Goal: Task Accomplishment & Management: Complete application form

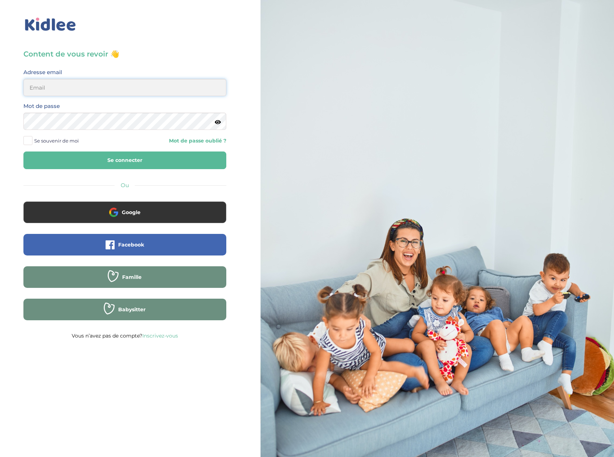
type input "eboutourlinsky@yahoo.com"
click at [154, 154] on button "Se connecter" at bounding box center [124, 161] width 203 height 18
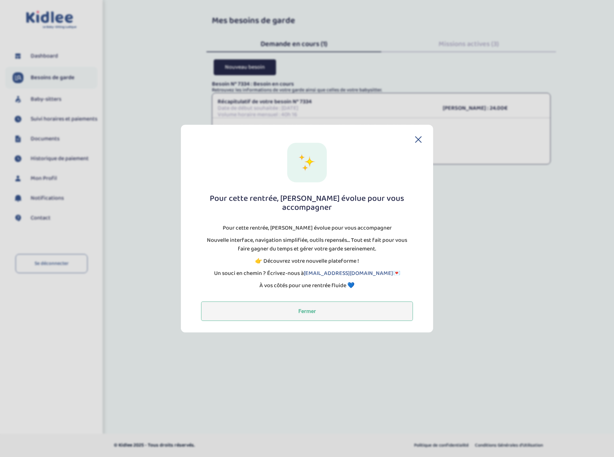
click at [323, 304] on button "Fermer" at bounding box center [307, 310] width 212 height 19
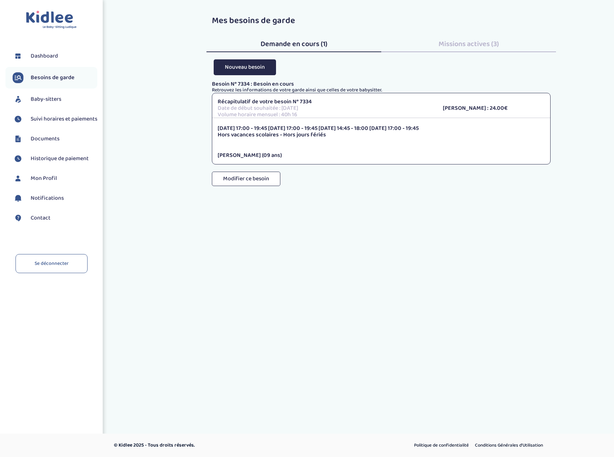
drag, startPoint x: 236, startPoint y: 129, endPoint x: 263, endPoint y: 128, distance: 27.4
click at [263, 128] on p "Lundi 17:00 - 19:45 Mardi 17:00 - 19:45 Mercredi 14:45 - 18:00 Jeudi 17:00 - 19…" at bounding box center [381, 128] width 327 height 6
click at [287, 45] on span "Demande en cours (1)" at bounding box center [293, 44] width 67 height 12
click at [250, 70] on button "Nouveau besoin" at bounding box center [245, 66] width 62 height 15
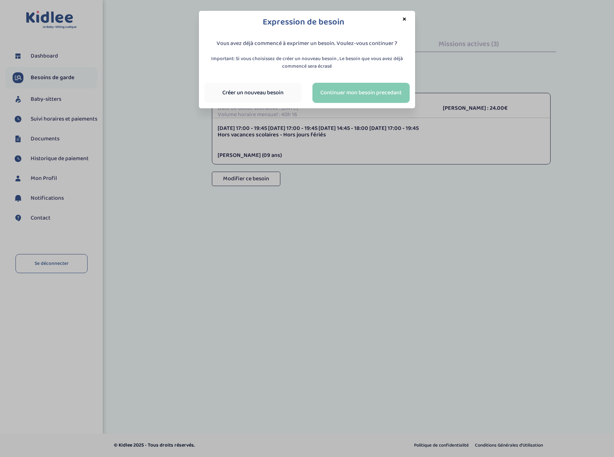
click at [366, 92] on link "Continuer mon besoin precedant" at bounding box center [360, 93] width 97 height 20
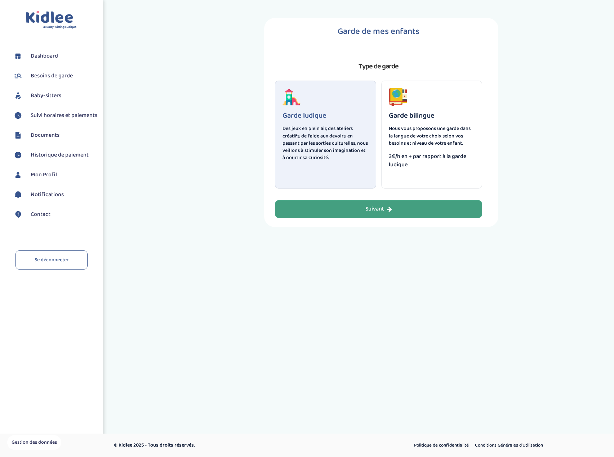
click at [389, 208] on icon "button" at bounding box center [389, 209] width 5 height 6
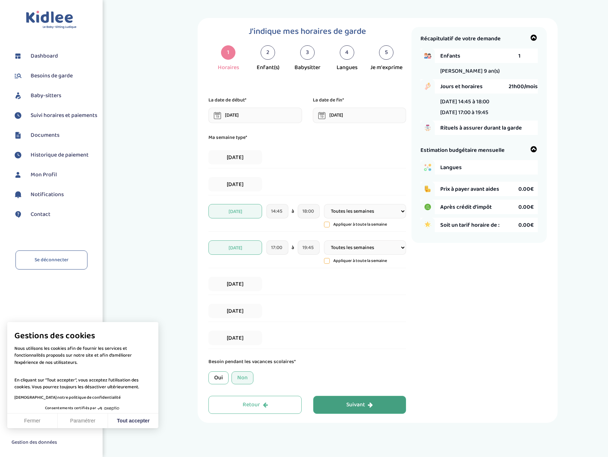
click at [354, 403] on div "Suivant" at bounding box center [360, 405] width 27 height 8
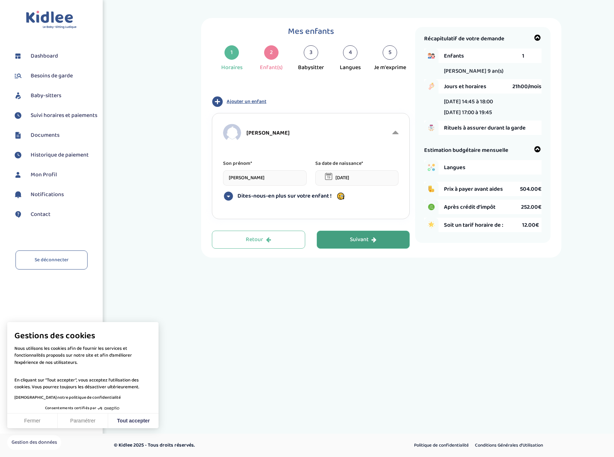
click at [379, 238] on button "Suivant" at bounding box center [363, 240] width 93 height 18
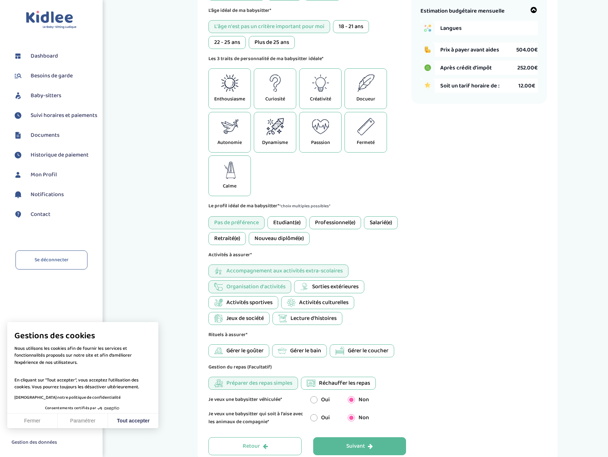
scroll to position [144, 0]
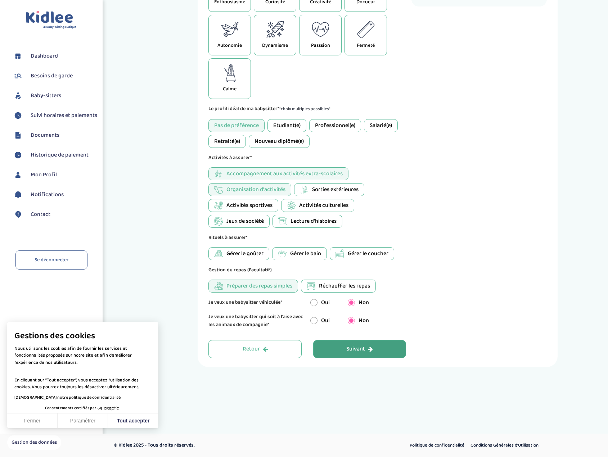
click at [375, 349] on button "Suivant" at bounding box center [359, 349] width 93 height 18
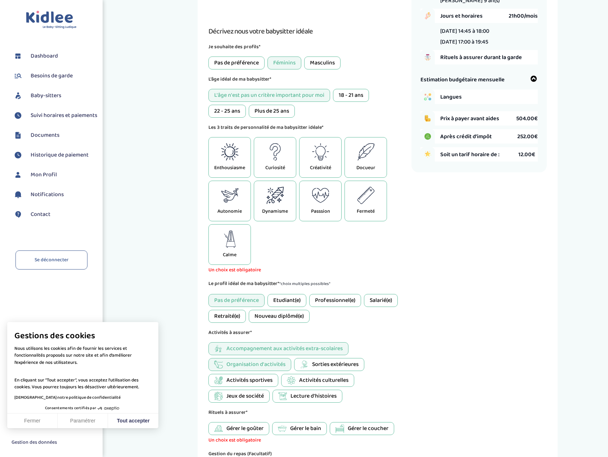
scroll to position [27, 0]
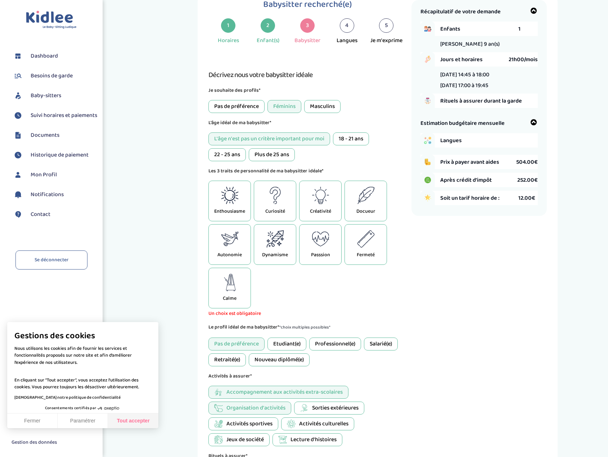
click at [131, 423] on button "Tout accepter" at bounding box center [133, 421] width 50 height 15
checkbox input "true"
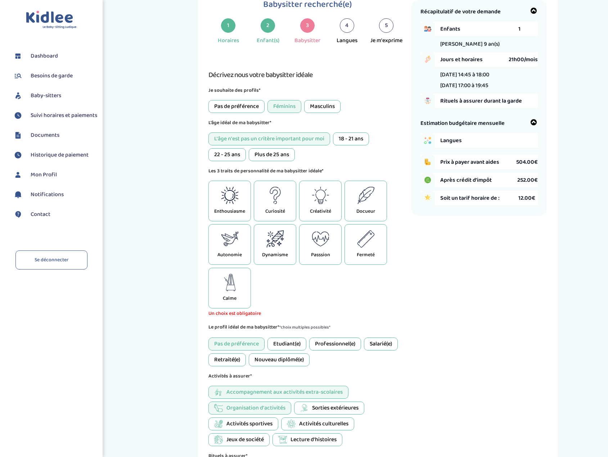
click at [363, 205] on div "Docueur" at bounding box center [366, 201] width 43 height 41
click at [232, 250] on div "Autonomie" at bounding box center [230, 244] width 43 height 41
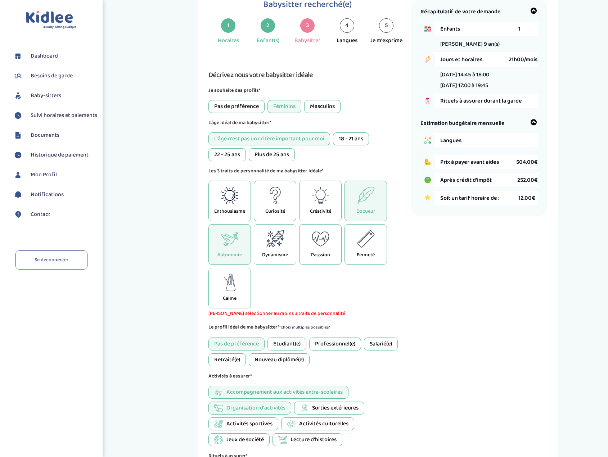
click at [226, 291] on icon at bounding box center [230, 282] width 18 height 17
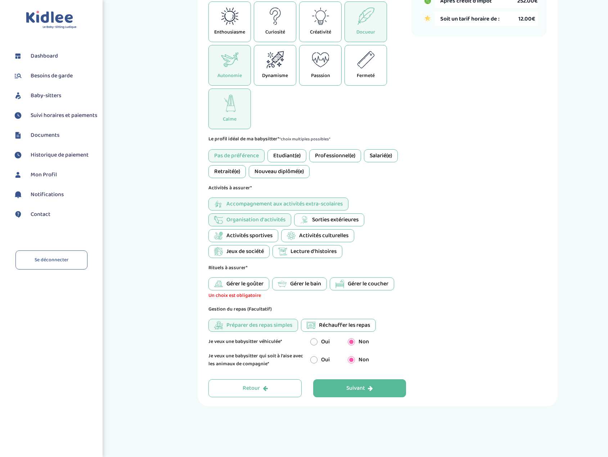
scroll to position [207, 0]
click at [307, 281] on span "Gérer le bain" at bounding box center [305, 283] width 31 height 9
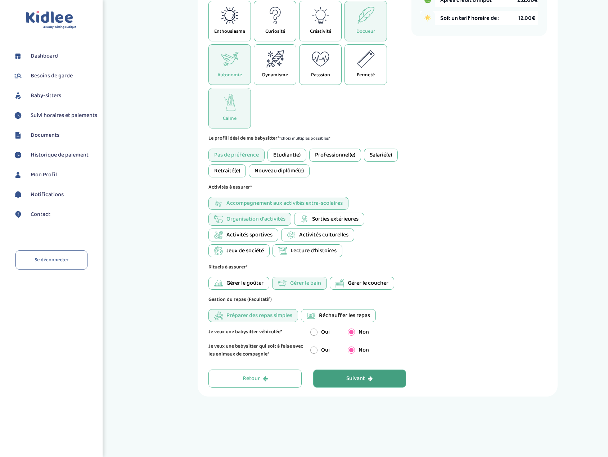
click at [368, 379] on icon "button" at bounding box center [370, 379] width 5 height 6
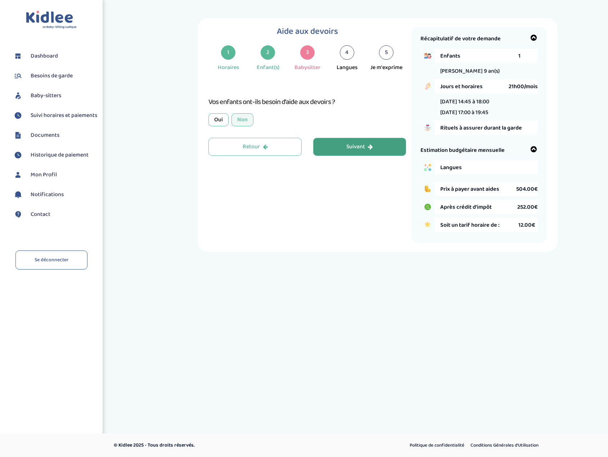
scroll to position [0, 0]
click at [227, 123] on div "Oui" at bounding box center [222, 119] width 20 height 13
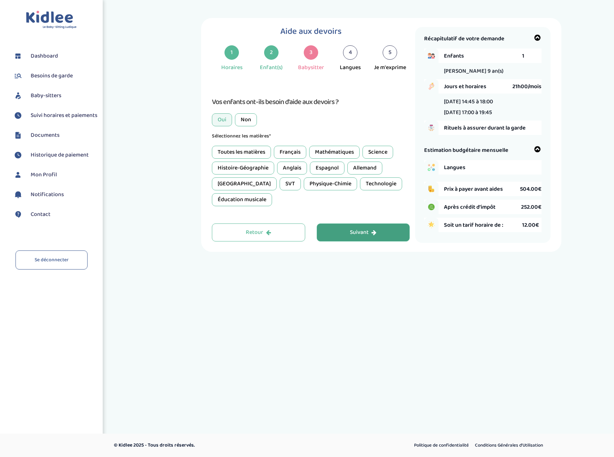
click at [256, 148] on div "Toutes les matières" at bounding box center [241, 152] width 59 height 13
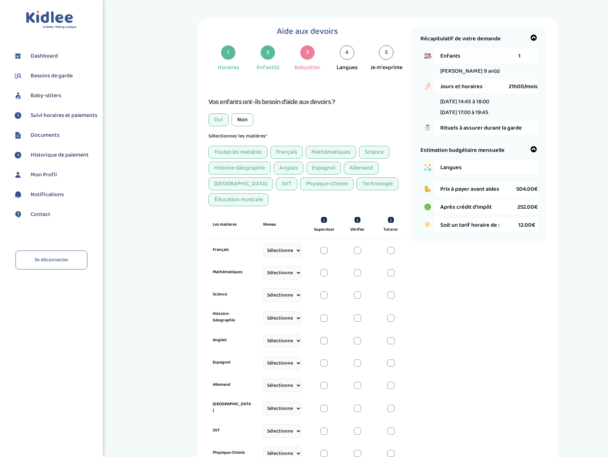
click at [240, 151] on div "Toutes les matières" at bounding box center [238, 152] width 59 height 13
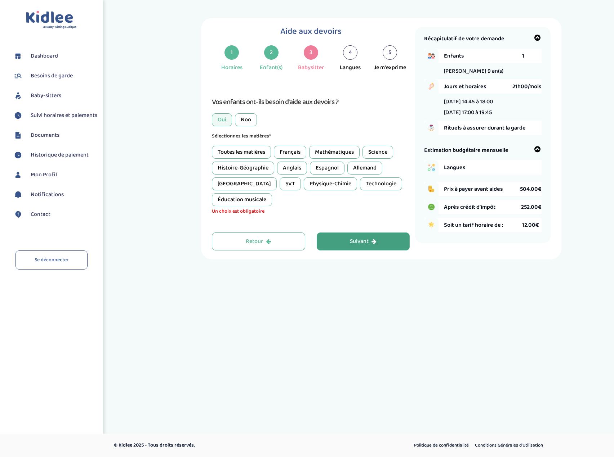
click at [250, 153] on div "Toutes les matières" at bounding box center [241, 152] width 59 height 13
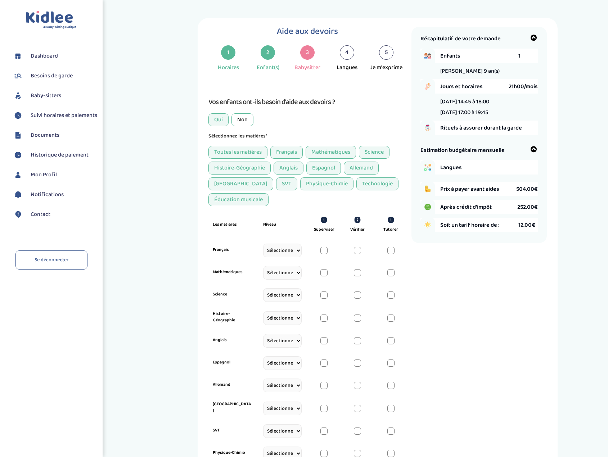
click at [298, 250] on select "Sélectionne CP CE1 CE2 CM1 CM2 6eme 5eme 4eme 3eme Seconde Prémière Terminale" at bounding box center [282, 251] width 39 height 14
select select "CM1"
click at [263, 252] on select "Sélectionne CP CE1 CE2 CM1 CM2 6eme 5eme 4eme 3eme Seconde Prémière Terminale" at bounding box center [282, 251] width 39 height 14
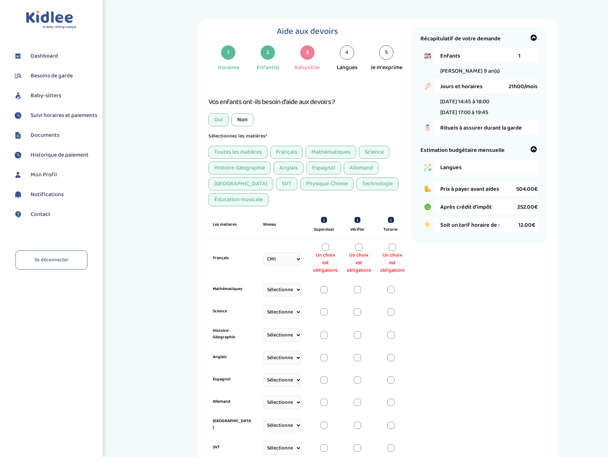
click at [325, 250] on div at bounding box center [325, 247] width 7 height 7
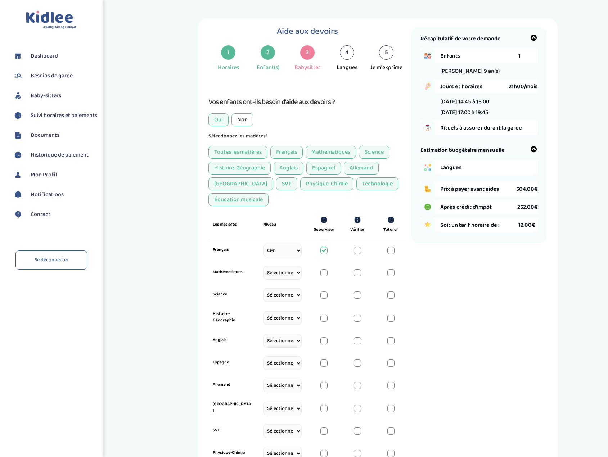
click at [298, 273] on select "Sélectionne CP CE1 CE2 CM1 CM2 6eme 5eme 4eme 3eme Seconde Prémière Terminale" at bounding box center [282, 273] width 39 height 14
select select "CM1"
click at [263, 274] on select "Sélectionne CP CE1 CE2 CM1 CM2 6eme 5eme 4eme 3eme Seconde Prémière Terminale" at bounding box center [282, 273] width 39 height 14
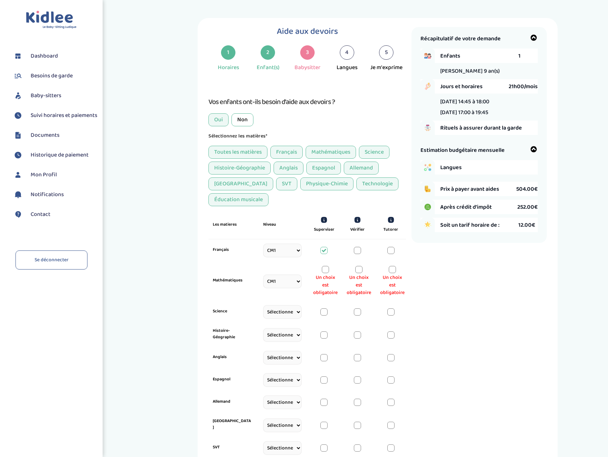
click at [327, 274] on span "Un choix est obligatoire" at bounding box center [325, 285] width 24 height 23
click at [326, 271] on div at bounding box center [325, 269] width 7 height 7
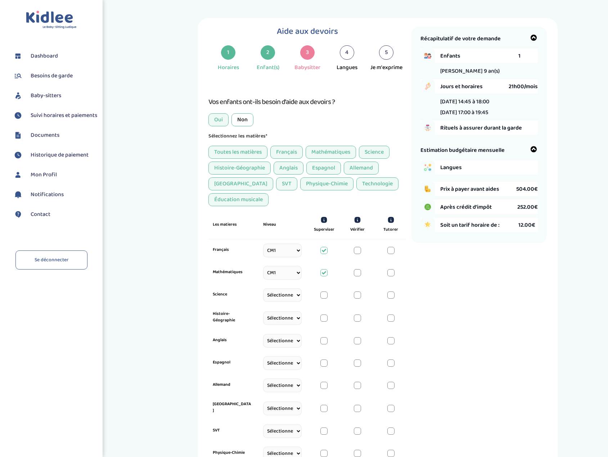
click at [302, 297] on div "Science Sélectionne CP CE1 CE2 CM1 CM2 6eme 5eme 4eme 3eme Seconde Prémière Ter…" at bounding box center [308, 295] width 198 height 22
click at [299, 297] on select "Sélectionne CP CE1 CE2 CM1 CM2 6eme 5eme 4eme 3eme Seconde Prémière Terminale" at bounding box center [282, 296] width 39 height 14
select select "CM1"
click at [263, 297] on select "Sélectionne CP CE1 CE2 CM1 CM2 6eme 5eme 4eme 3eme Seconde Prémière Terminale" at bounding box center [282, 296] width 39 height 14
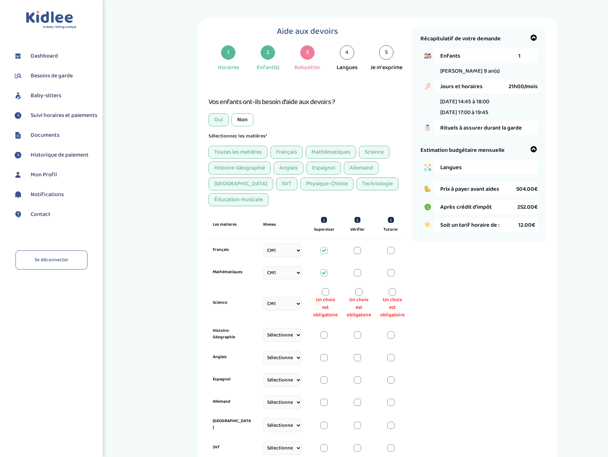
click at [326, 294] on div at bounding box center [325, 292] width 7 height 7
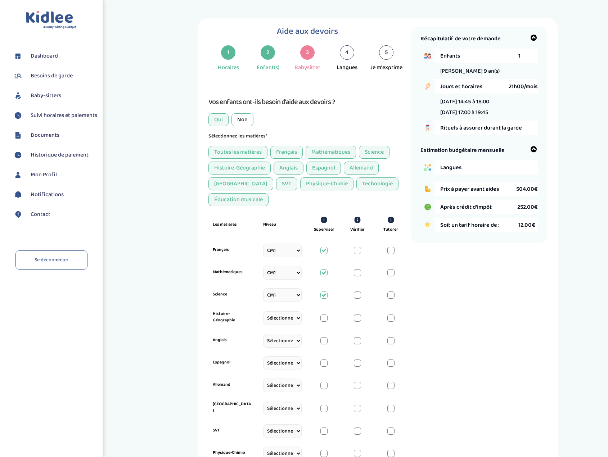
click at [296, 317] on select "Sélectionne CP CE1 CE2 CM1 CM2 6eme 5eme 4eme 3eme Seconde Prémière Terminale" at bounding box center [282, 319] width 39 height 14
select select "CM1"
click at [263, 319] on select "Sélectionne CP CE1 CE2 CM1 CM2 6eme 5eme 4eme 3eme Seconde Prémière Terminale" at bounding box center [282, 319] width 39 height 14
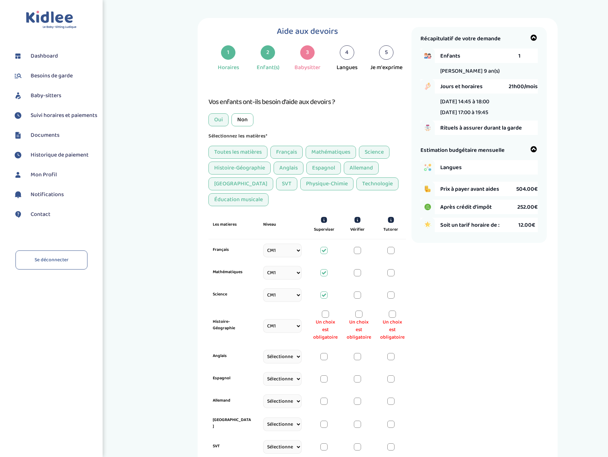
click at [324, 316] on div at bounding box center [325, 314] width 7 height 7
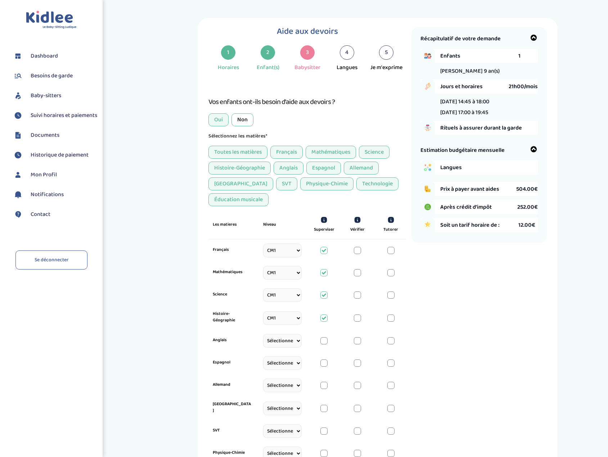
click at [245, 156] on div "Toutes les matières" at bounding box center [238, 152] width 59 height 13
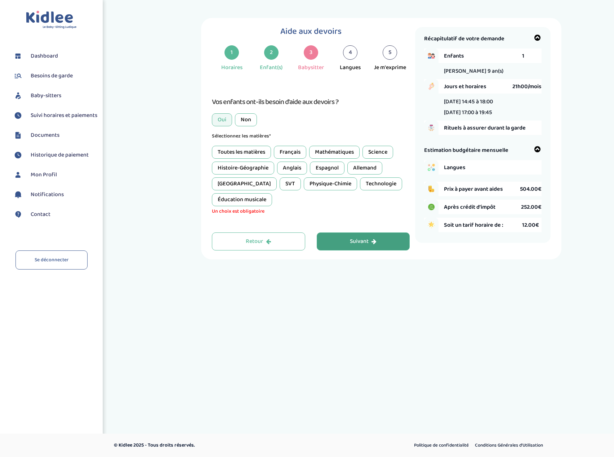
click at [294, 152] on div "Français" at bounding box center [290, 152] width 32 height 13
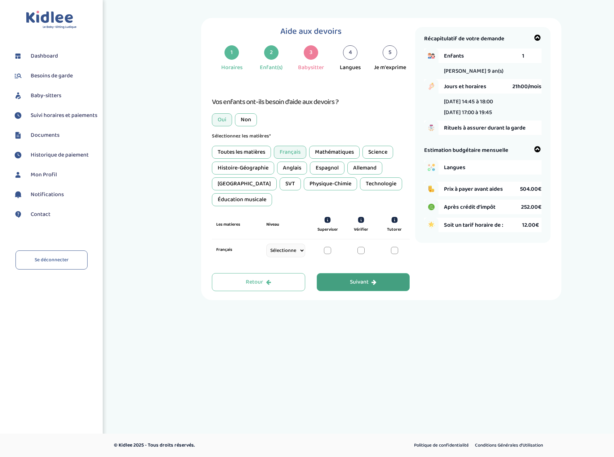
click at [325, 151] on div "Mathématiques" at bounding box center [334, 152] width 50 height 13
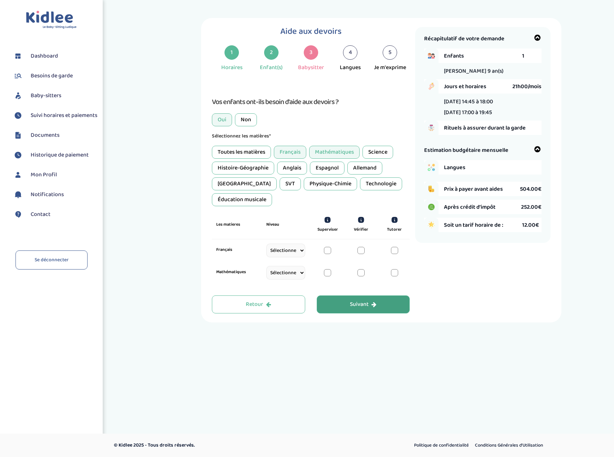
click at [262, 166] on div "Histoire-Géographie" at bounding box center [243, 168] width 62 height 13
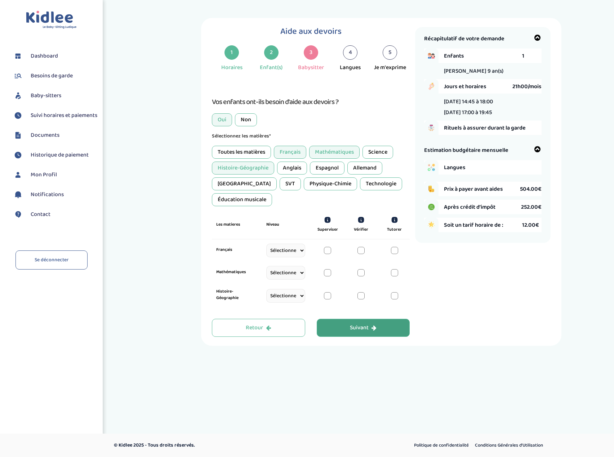
click at [380, 153] on div "Science" at bounding box center [377, 152] width 31 height 13
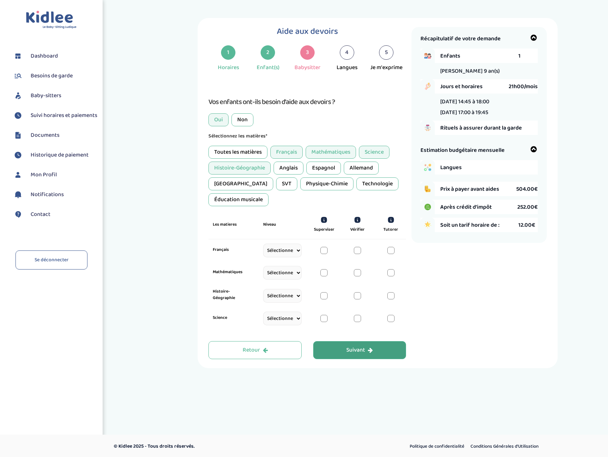
click at [297, 251] on select "Sélectionne CP CE1 CE2 CM1 CM2 6eme 5eme 4eme 3eme Seconde Prémière Terminale" at bounding box center [282, 251] width 39 height 14
select select "CM1"
click at [263, 252] on select "Sélectionne CP CE1 CE2 CM1 CM2 6eme 5eme 4eme 3eme Seconde Prémière Terminale" at bounding box center [282, 251] width 39 height 14
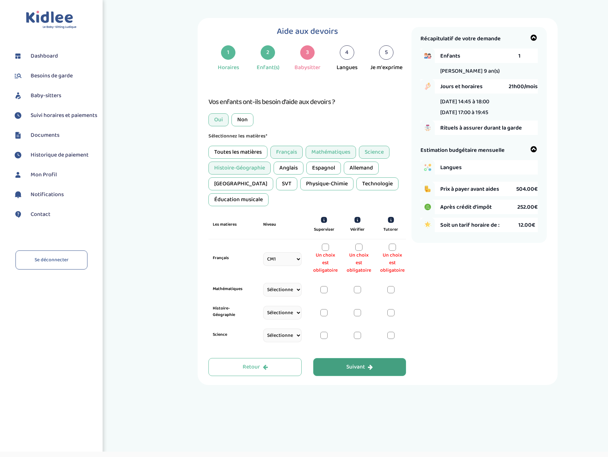
click at [297, 287] on select "Sélectionne CP CE1 CE2 CM1 CM2 6eme 5eme 4eme 3eme Seconde Prémière Terminale" at bounding box center [282, 290] width 39 height 14
select select "CM1"
click at [263, 291] on select "Sélectionne CP CE1 CE2 CM1 CM2 6eme 5eme 4eme 3eme Seconde Prémière Terminale" at bounding box center [282, 290] width 39 height 14
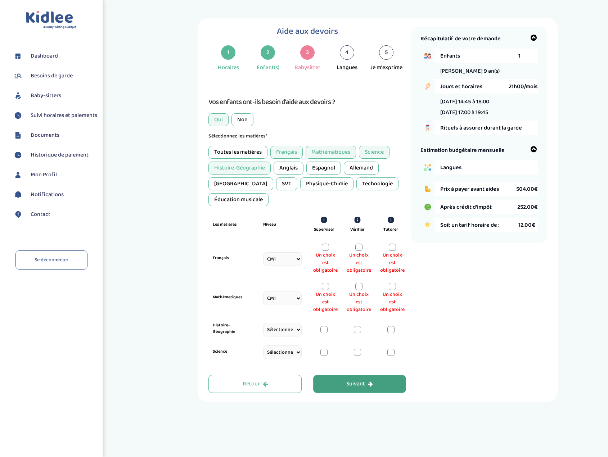
click at [294, 331] on select "Sélectionne CP CE1 CE2 CM1 CM2 6eme 5eme 4eme 3eme Seconde Prémière Terminale" at bounding box center [282, 330] width 39 height 14
select select "CM1"
click at [263, 331] on select "Sélectionne CP CE1 CE2 CM1 CM2 6eme 5eme 4eme 3eme Seconde Prémière Terminale" at bounding box center [282, 330] width 39 height 14
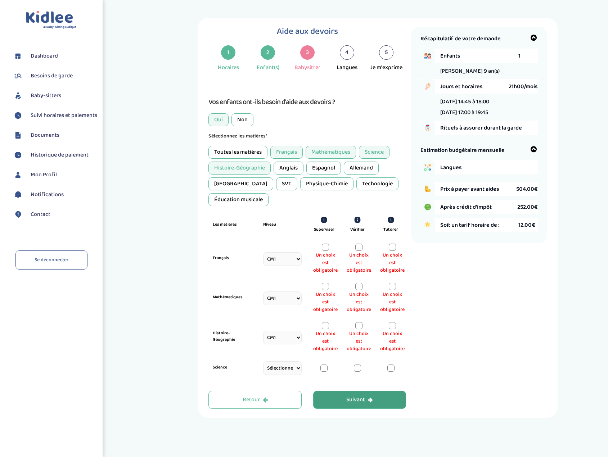
click at [295, 371] on select "Sélectionne CP CE1 CE2 CM1 CM2 6eme 5eme 4eme 3eme Seconde Prémière Terminale" at bounding box center [282, 369] width 39 height 14
select select "CM1"
click at [263, 370] on select "Sélectionne CP CE1 CE2 CM1 CM2 6eme 5eme 4eme 3eme Seconde Prémière Terminale" at bounding box center [282, 369] width 39 height 14
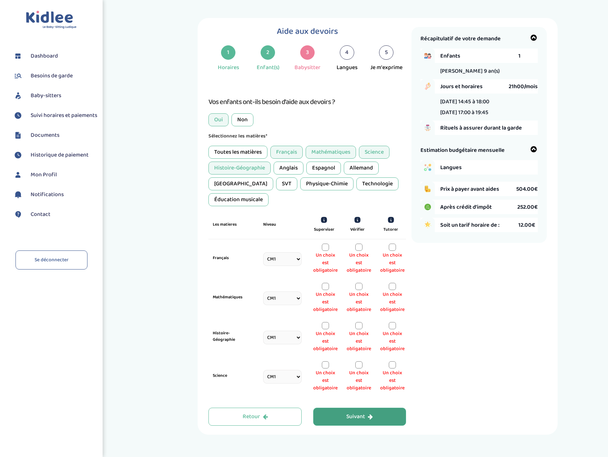
click at [325, 250] on div at bounding box center [325, 247] width 7 height 7
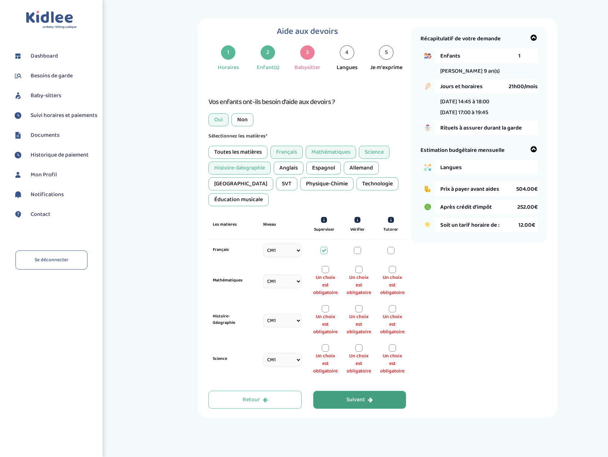
click at [325, 269] on div at bounding box center [325, 269] width 7 height 7
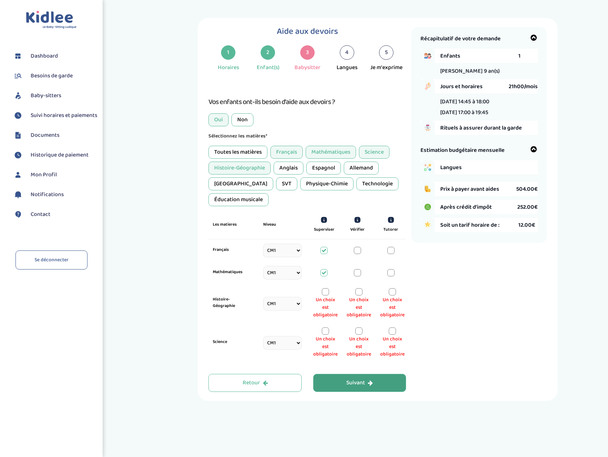
click at [326, 295] on div at bounding box center [325, 292] width 7 height 7
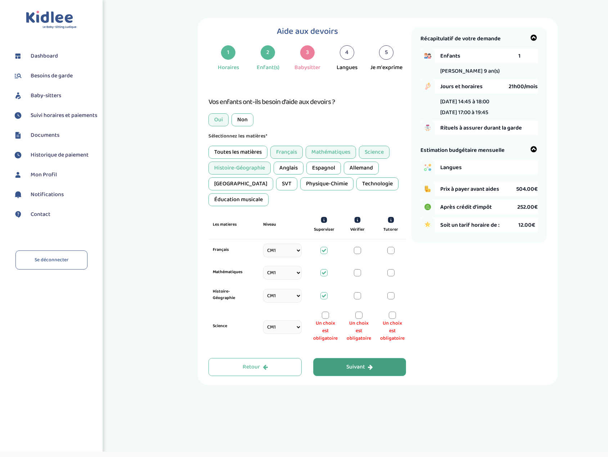
click at [325, 317] on div at bounding box center [325, 315] width 7 height 7
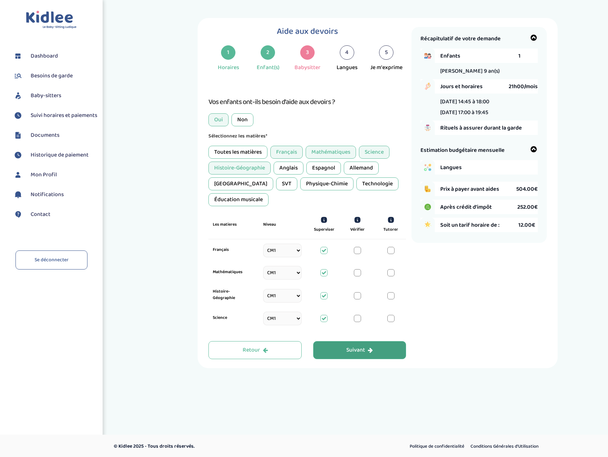
click at [349, 349] on div "Suivant" at bounding box center [360, 351] width 27 height 8
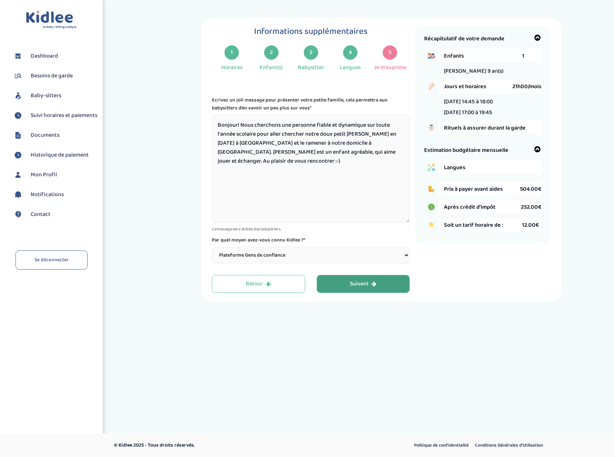
click at [375, 132] on textarea "Bonjour! Nous cherchons une personne fiable et dynamique sur toute l'année scol…" at bounding box center [311, 169] width 198 height 108
drag, startPoint x: 347, startPoint y: 133, endPoint x: 308, endPoint y: 135, distance: 39.6
click at [308, 135] on textarea "Bonjour! Nous cherchons une personne fiable et dynamique sur toute l'année scol…" at bounding box center [311, 169] width 198 height 108
type textarea "Bonjour! Nous cherchons une personne fiable et dynamique sur toute l'année scol…"
click at [372, 258] on select "Choisir une option Bouche à Oreille Google Plateforme Gens de confiance Faceboo…" at bounding box center [311, 255] width 198 height 17
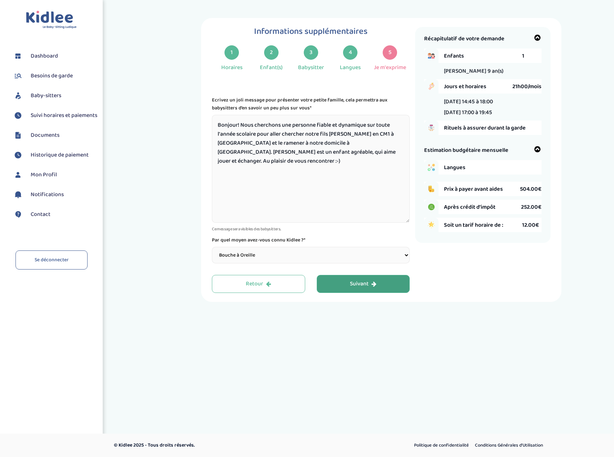
click at [212, 247] on select "Choisir une option Bouche à Oreille Google Plateforme Gens de confiance Faceboo…" at bounding box center [311, 255] width 198 height 17
click at [398, 256] on select "Choisir une option Bouche à Oreille Google Plateforme Gens de confiance Faceboo…" at bounding box center [311, 255] width 198 height 17
select select "3"
click at [212, 247] on select "Choisir une option Bouche à Oreille Google Plateforme Gens de confiance Faceboo…" at bounding box center [311, 255] width 198 height 17
click at [373, 286] on icon "button" at bounding box center [373, 284] width 5 height 6
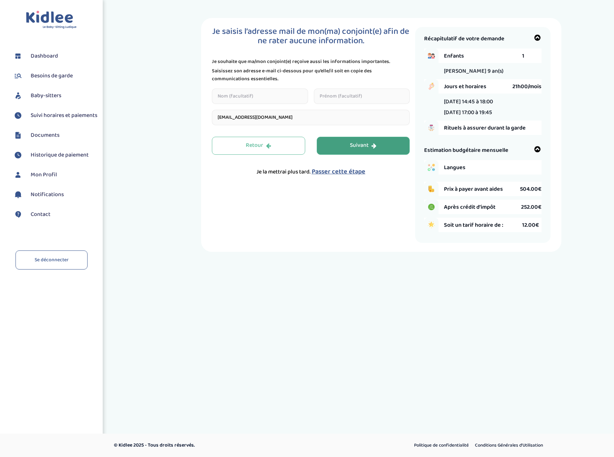
click at [364, 142] on div "Suivant" at bounding box center [363, 146] width 27 height 8
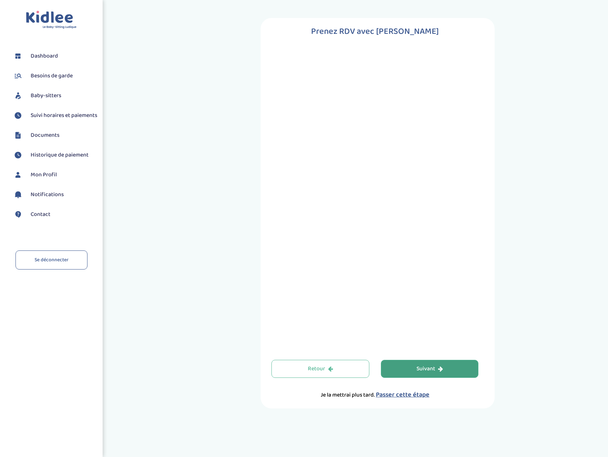
click at [429, 368] on div "Suivant" at bounding box center [430, 369] width 27 height 8
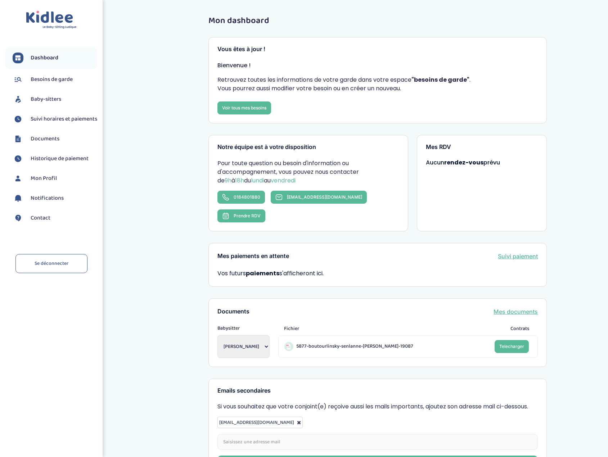
click at [52, 98] on span "Baby-sitters" at bounding box center [46, 99] width 31 height 9
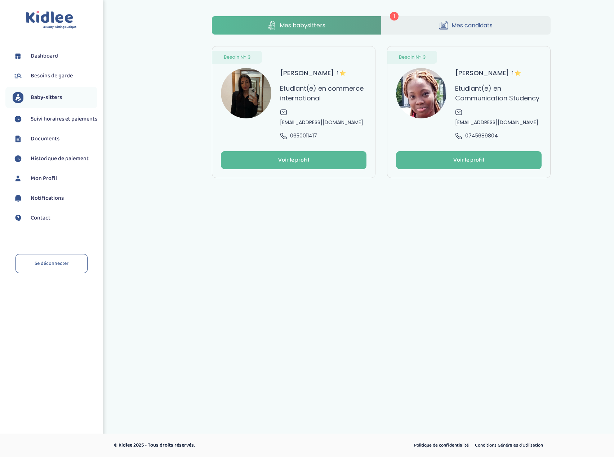
click at [392, 18] on span "1" at bounding box center [394, 16] width 9 height 9
click at [344, 22] on link "Mes babysitters" at bounding box center [296, 25] width 169 height 18
click at [310, 152] on button "Voir le profil" at bounding box center [294, 160] width 146 height 18
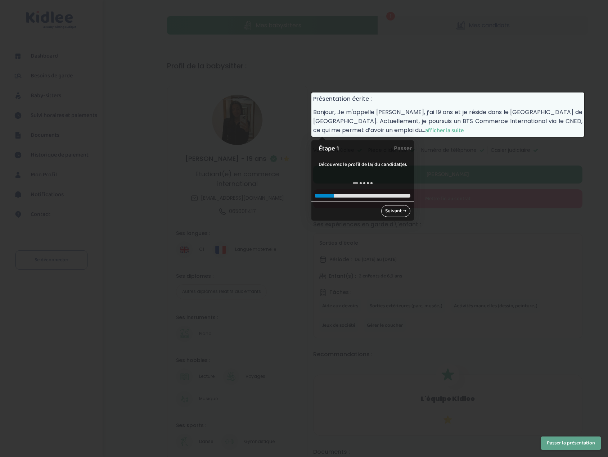
click at [399, 212] on link "Suivant →" at bounding box center [395, 211] width 29 height 12
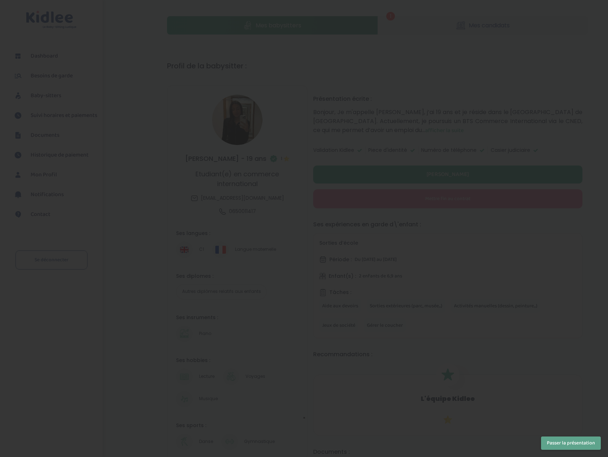
scroll to position [246, 0]
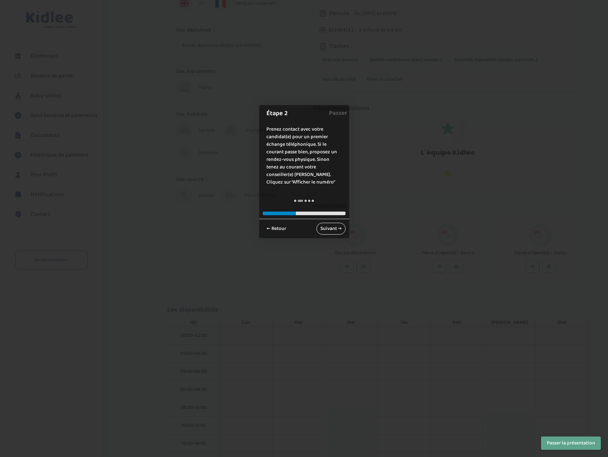
click at [334, 225] on link "Suivant →" at bounding box center [331, 229] width 29 height 12
click at [333, 223] on link "Suivant →" at bounding box center [331, 229] width 29 height 12
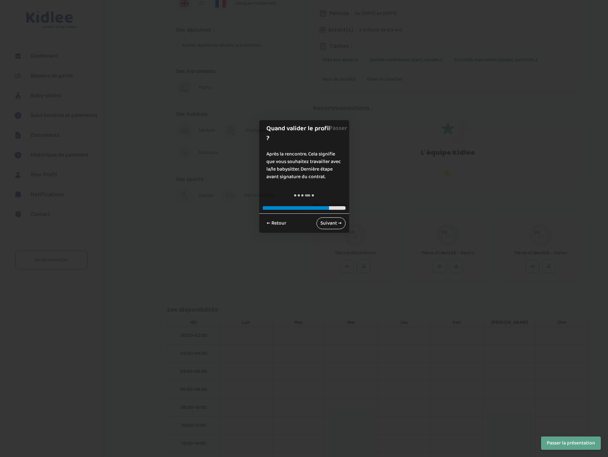
click at [333, 218] on link "Suivant →" at bounding box center [331, 224] width 29 height 12
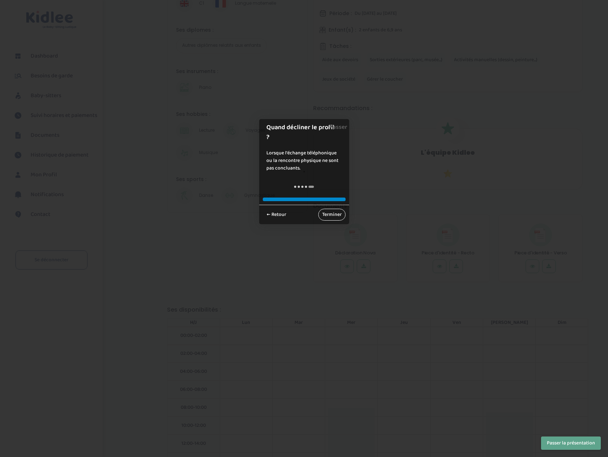
click at [333, 215] on link "Terminer" at bounding box center [331, 215] width 27 height 12
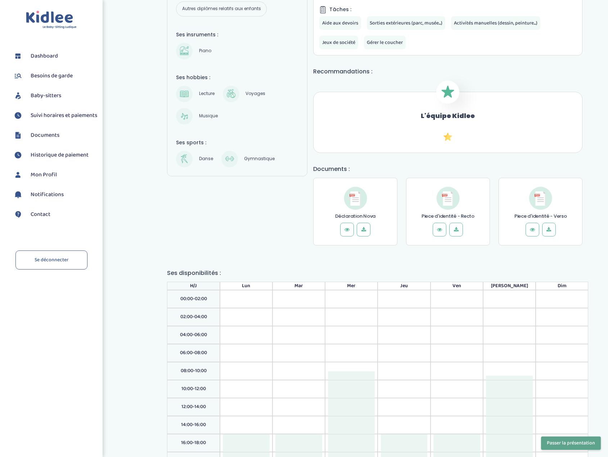
scroll to position [235, 0]
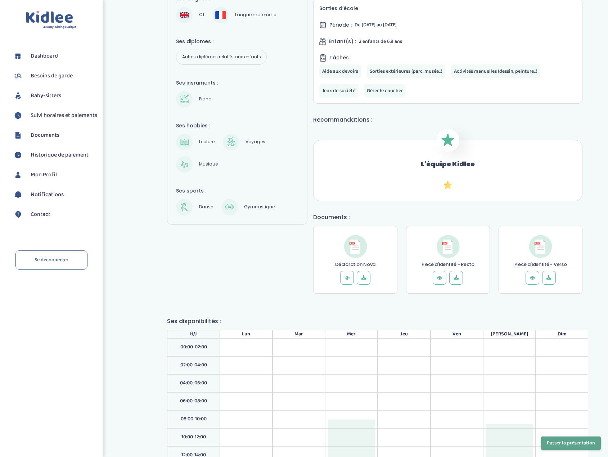
click at [578, 440] on button "Passer la présentation" at bounding box center [571, 443] width 60 height 13
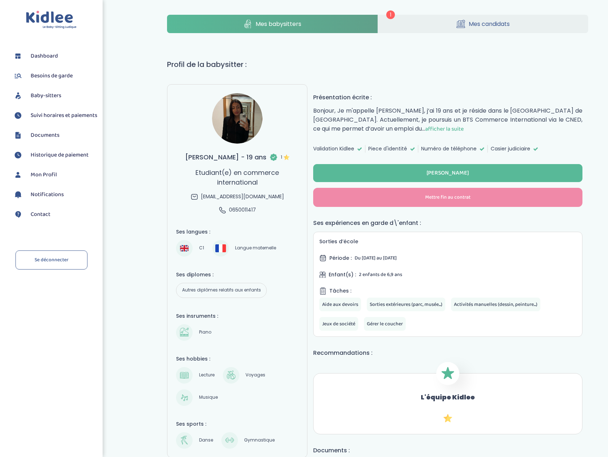
scroll to position [0, 0]
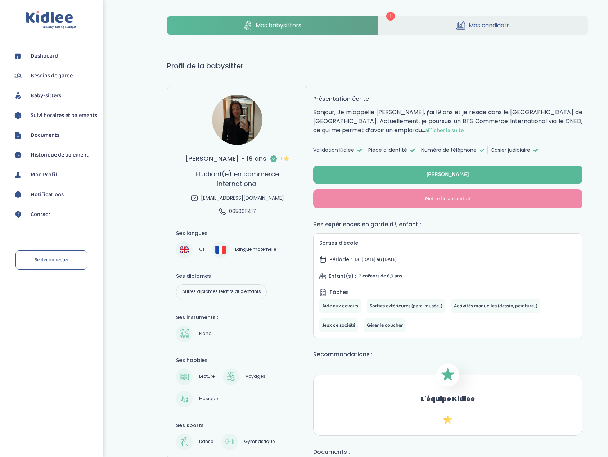
click at [48, 116] on span "Suivi horaires et paiements" at bounding box center [64, 115] width 67 height 9
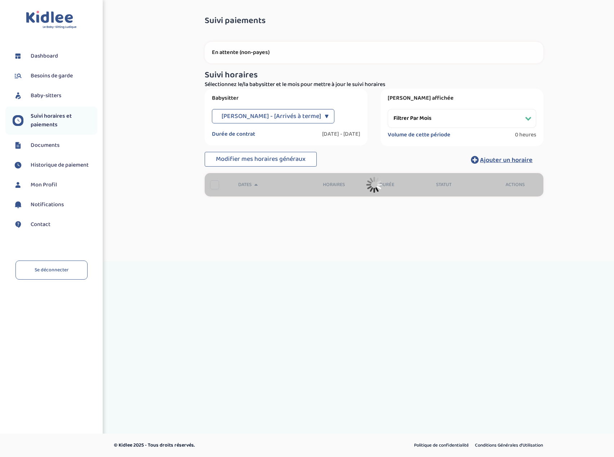
select select "[DATE]"
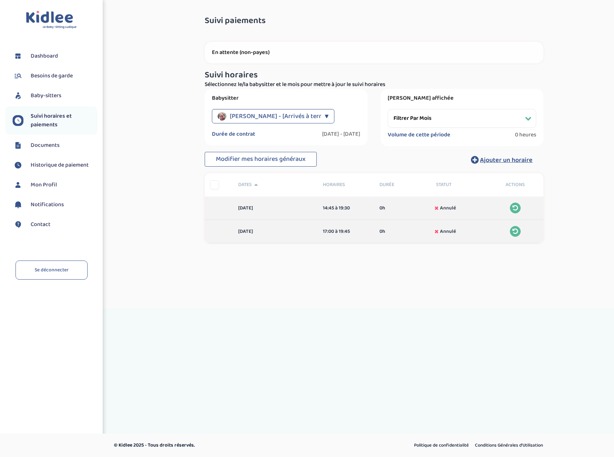
click at [325, 115] on div "▼" at bounding box center [327, 116] width 4 height 14
click at [243, 152] on span "[PERSON_NAME] - [Arrivés à terme]" at bounding box center [267, 151] width 75 height 8
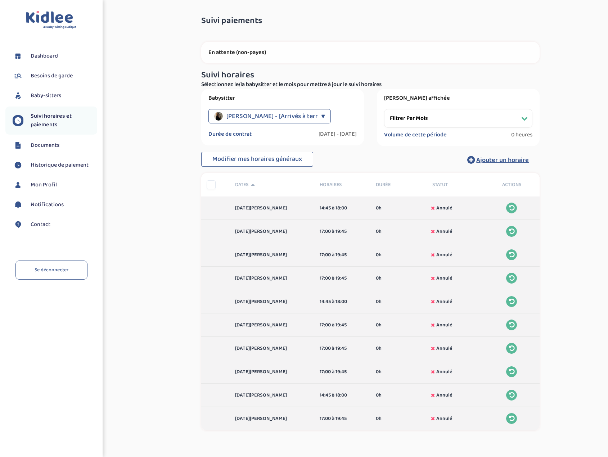
click at [520, 120] on select "Filtrer par mois [DATE] [DATE] [DATE] [DATE] [DATE] [DATE] [DATE]" at bounding box center [458, 118] width 148 height 19
click at [52, 76] on span "Besoins de garde" at bounding box center [52, 76] width 42 height 9
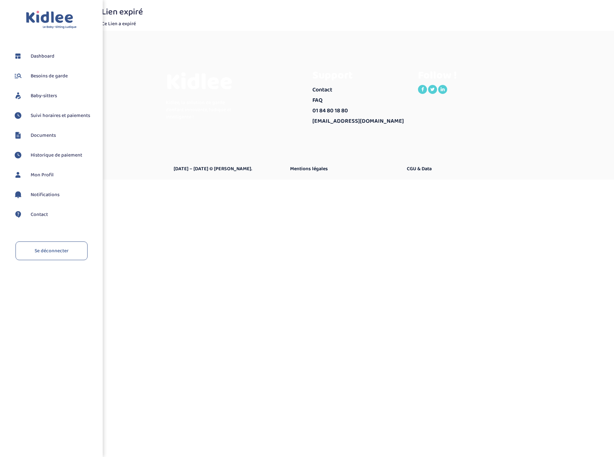
click at [45, 95] on span "Baby-sitters" at bounding box center [44, 95] width 26 height 7
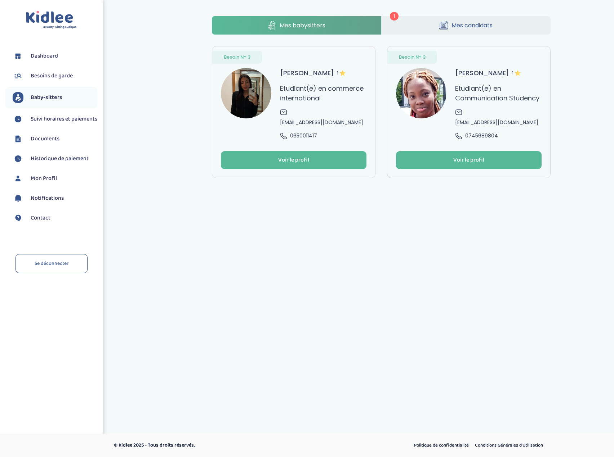
click at [336, 24] on link "Mes babysitters" at bounding box center [296, 25] width 169 height 18
click at [314, 91] on p "Etudiant(e) en commerce international" at bounding box center [323, 93] width 86 height 19
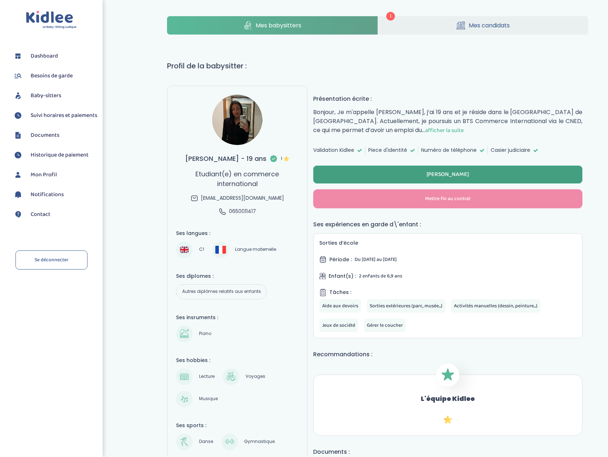
click at [448, 179] on div "Evaluer Hana" at bounding box center [448, 175] width 43 height 8
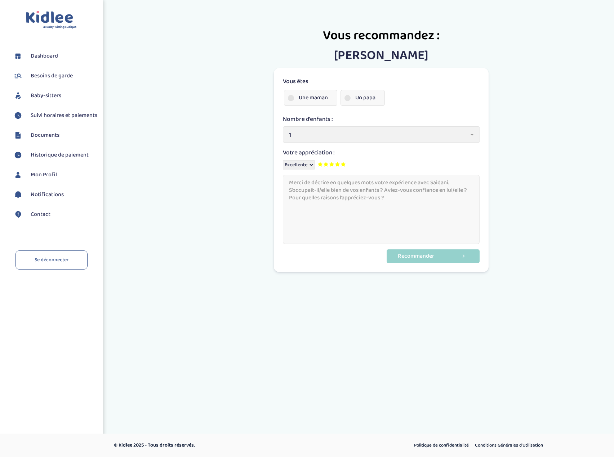
click at [320, 97] on label "Une maman" at bounding box center [310, 98] width 53 height 16
click at [0, 0] on input "Une maman" at bounding box center [0, 0] width 0 height 0
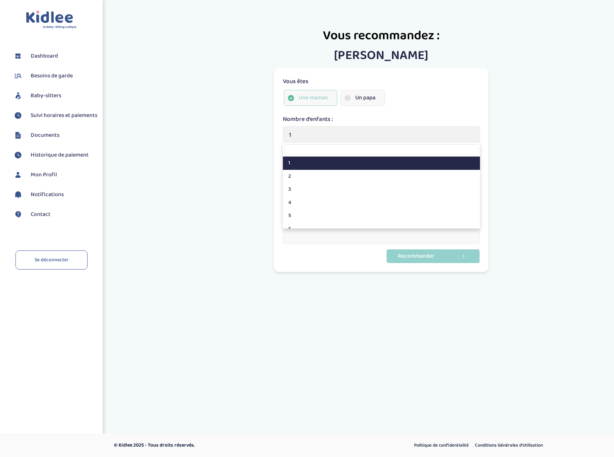
click at [343, 139] on span "1" at bounding box center [378, 135] width 179 height 10
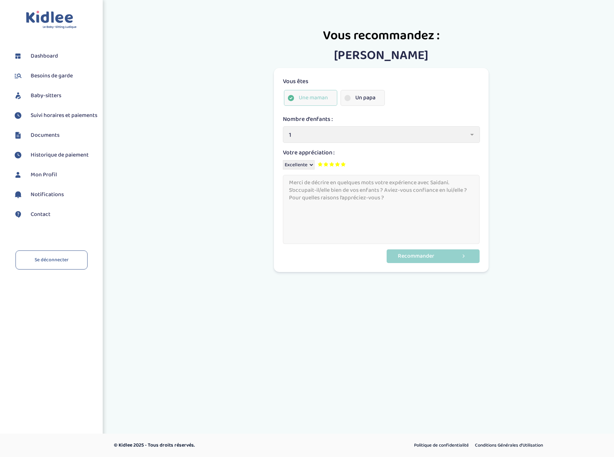
click at [47, 119] on span "Suivi horaires et paiements" at bounding box center [64, 115] width 67 height 9
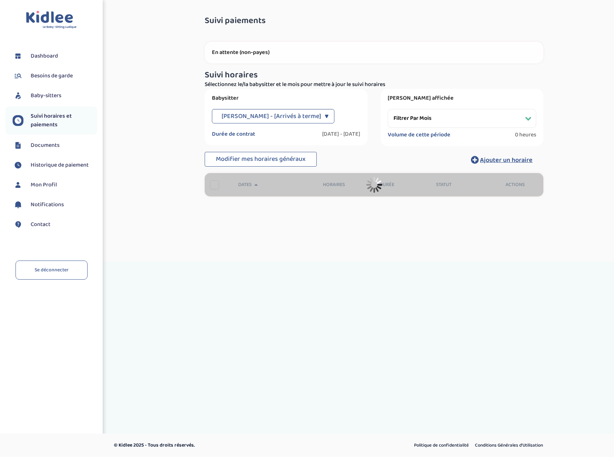
select select "[DATE]"
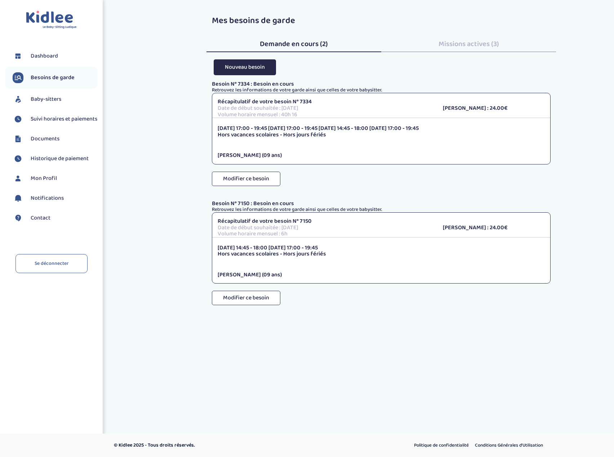
click at [435, 44] on div "Missions actives (3)" at bounding box center [468, 42] width 175 height 19
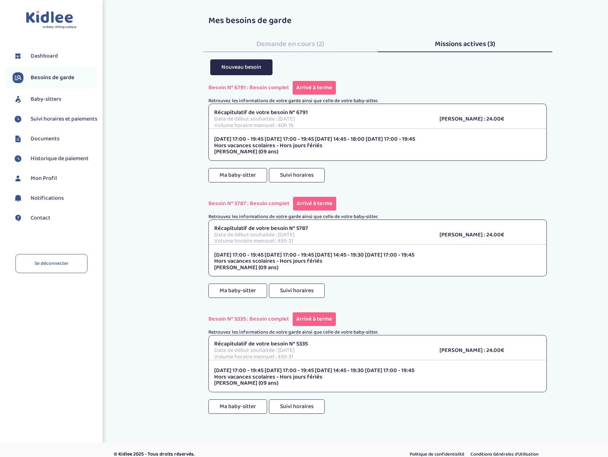
scroll to position [9, 0]
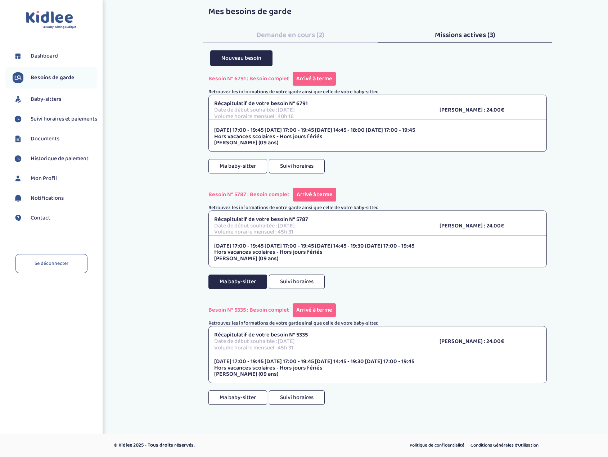
click at [235, 284] on button "Ma baby-sitter" at bounding box center [238, 282] width 59 height 14
click at [245, 166] on button "Ma baby-sitter" at bounding box center [238, 166] width 59 height 14
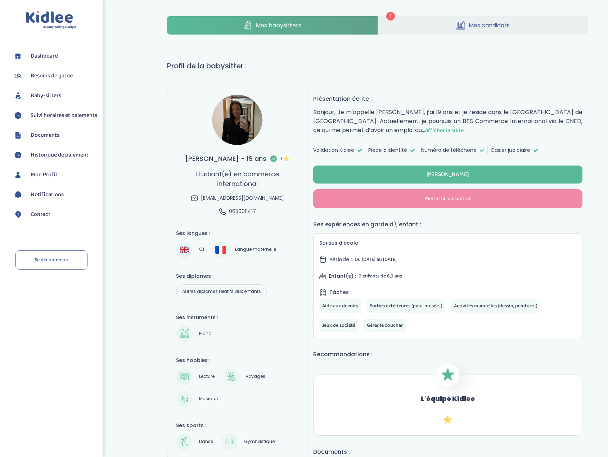
click at [50, 57] on span "Dashboard" at bounding box center [44, 56] width 27 height 9
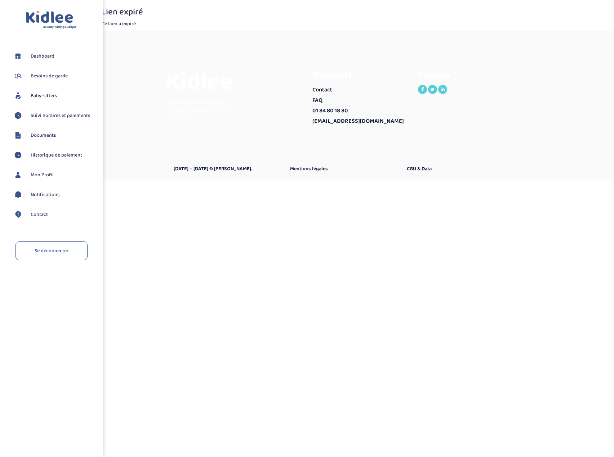
click at [51, 77] on span "Besoins de garde" at bounding box center [49, 75] width 37 height 7
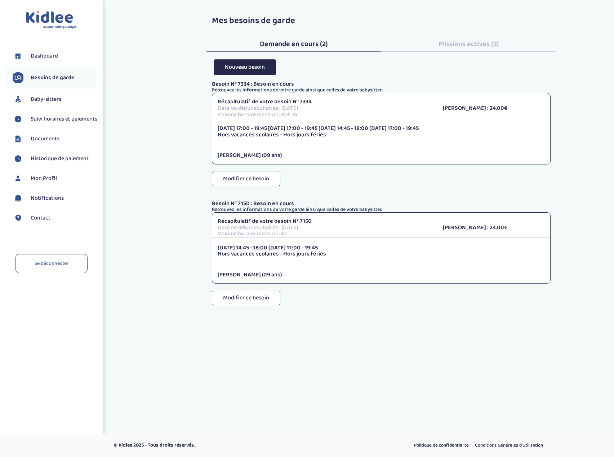
click at [41, 56] on span "Dashboard" at bounding box center [44, 56] width 27 height 9
